Goal: Task Accomplishment & Management: Complete application form

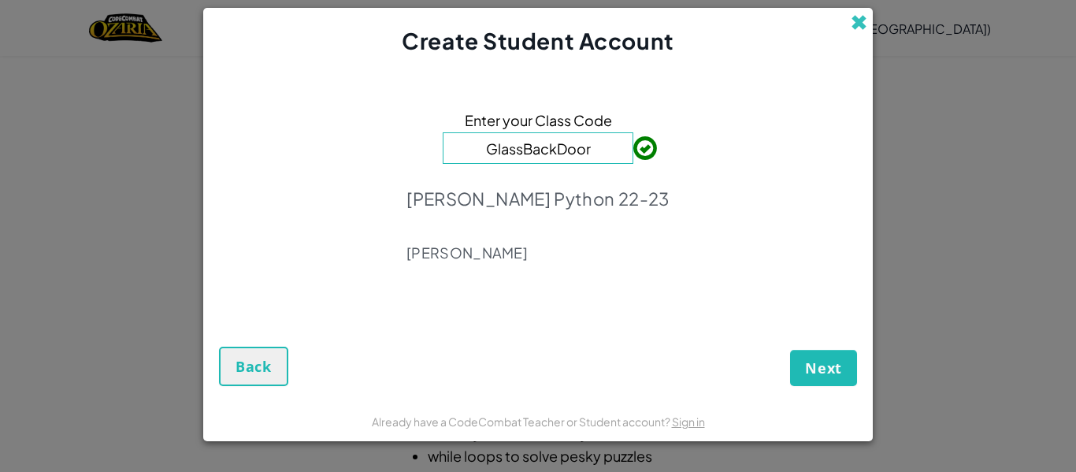
click at [861, 29] on span at bounding box center [859, 22] width 17 height 17
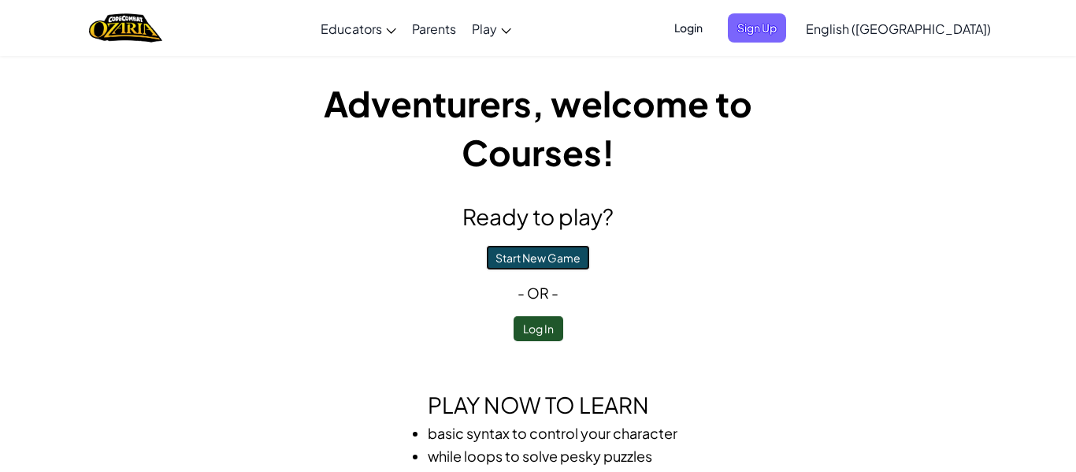
click at [562, 263] on button "Start New Game" at bounding box center [538, 257] width 104 height 25
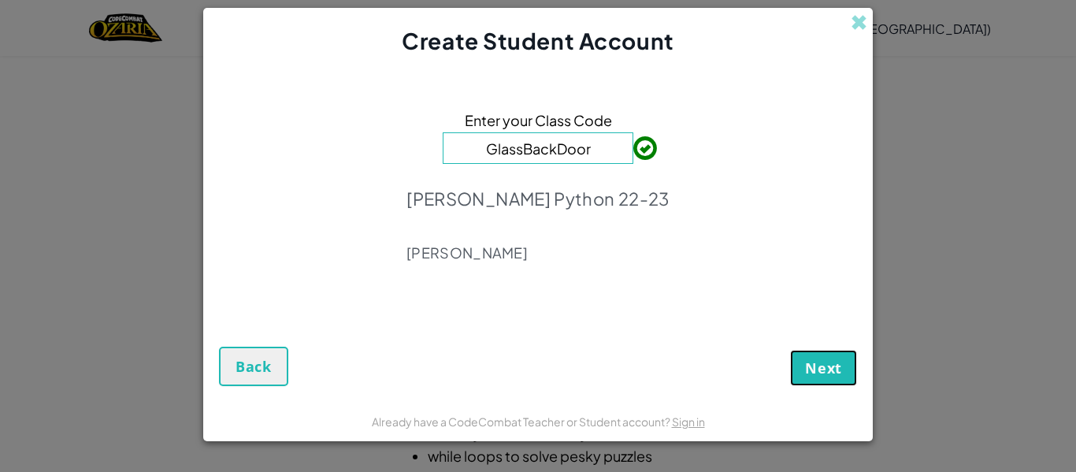
click at [804, 368] on button "Next" at bounding box center [823, 368] width 67 height 36
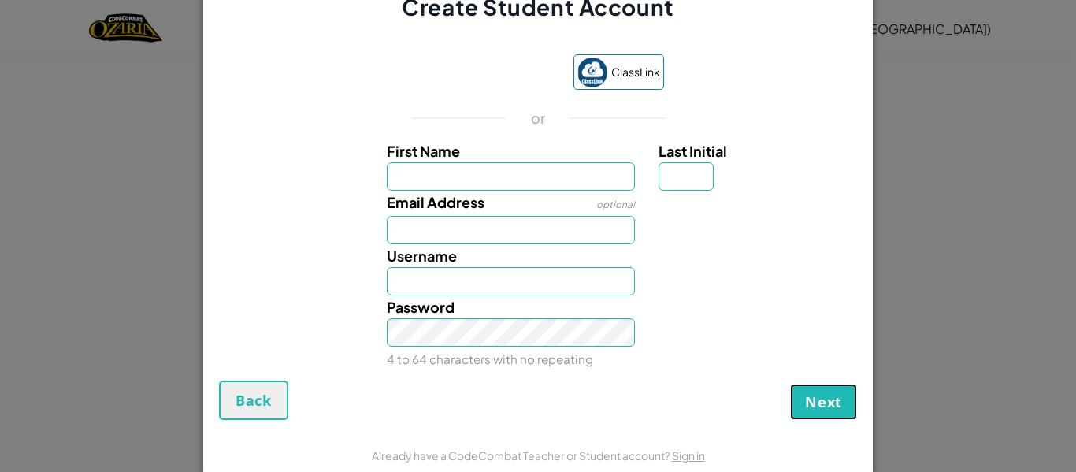
click at [837, 404] on span "Next" at bounding box center [823, 401] width 37 height 19
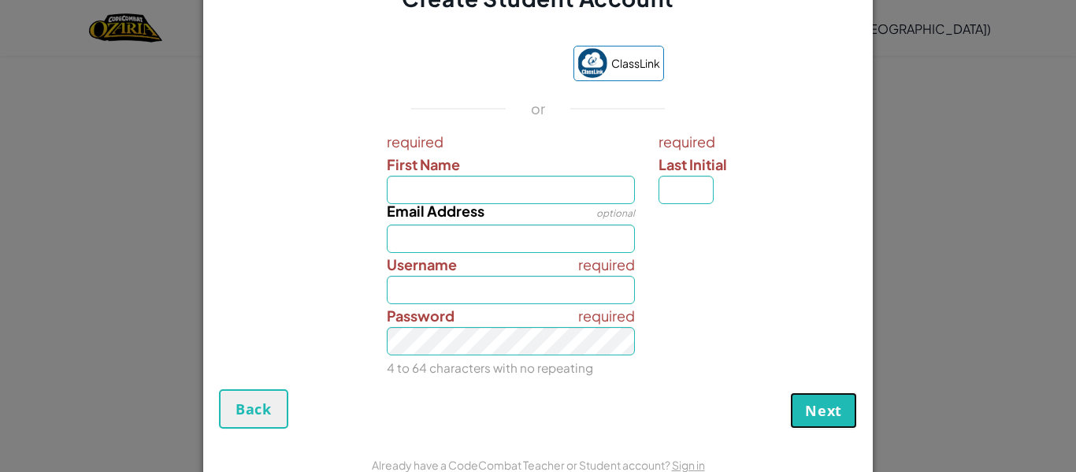
click at [828, 424] on button "Next" at bounding box center [823, 410] width 67 height 36
click at [830, 421] on button "Next" at bounding box center [823, 410] width 67 height 36
click at [846, 417] on button "Next" at bounding box center [823, 410] width 67 height 36
